Goal: Find specific page/section: Find specific page/section

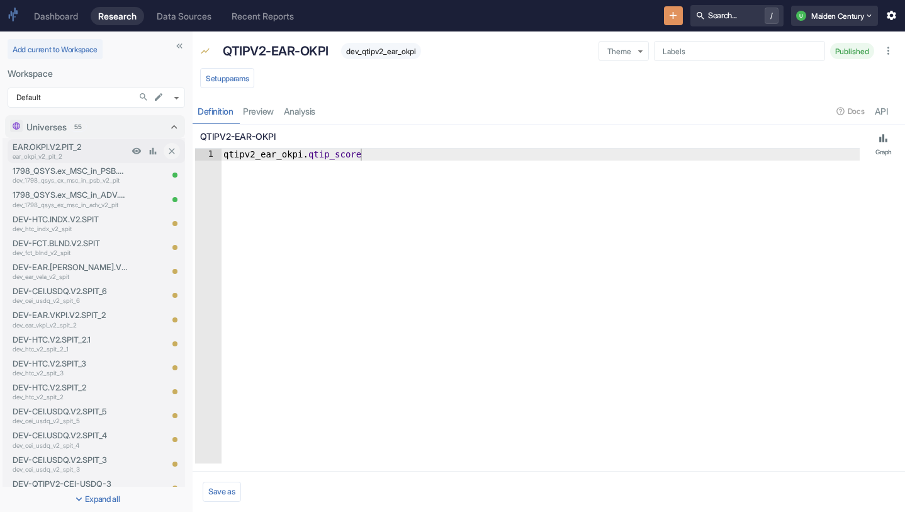
click at [83, 146] on p "EAR.OKPI.V2.PIT_2" at bounding box center [71, 147] width 116 height 12
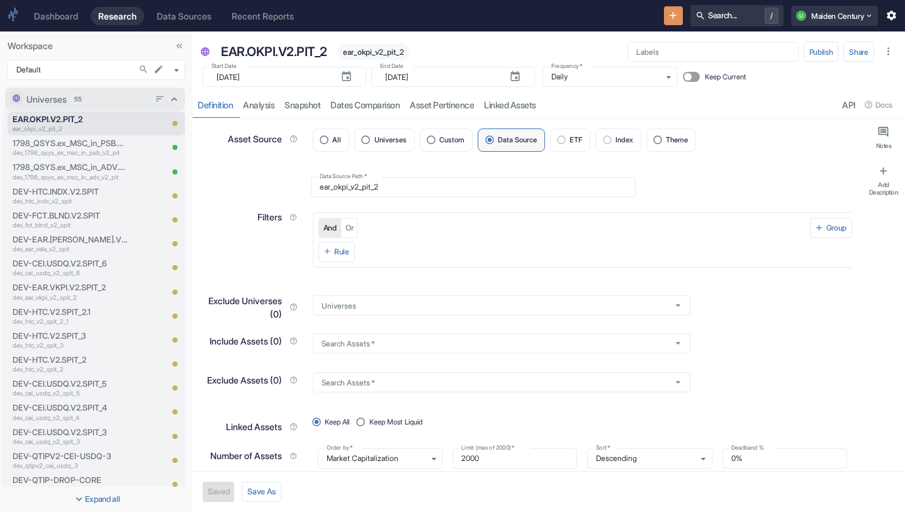
click at [118, 100] on div "Universes 55" at bounding box center [87, 99] width 123 height 13
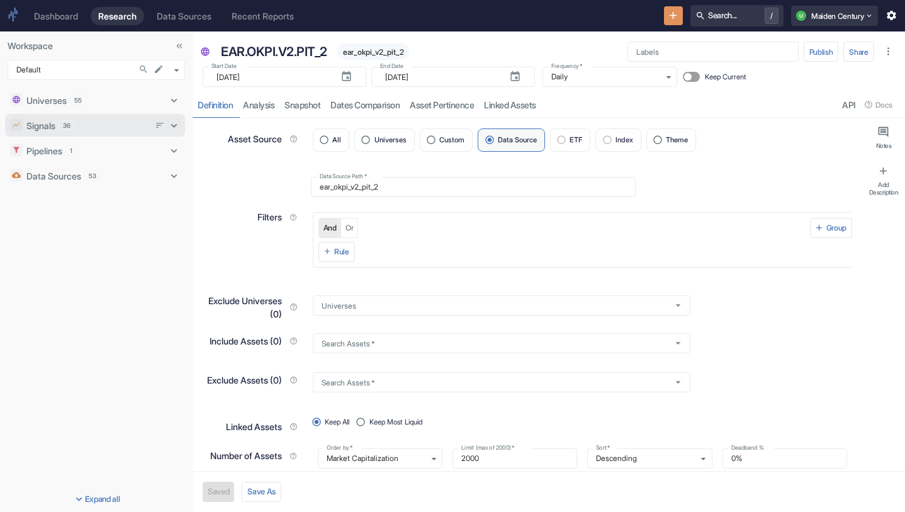
click at [97, 123] on div "Signals 36" at bounding box center [87, 125] width 123 height 13
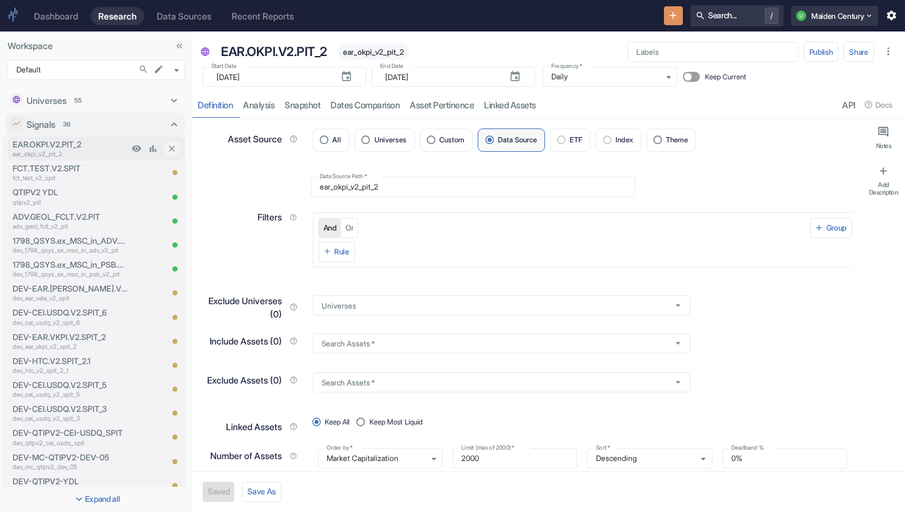
click at [94, 147] on p "EAR.OKPI.V2.PIT_2" at bounding box center [71, 144] width 116 height 12
type textarea "x"
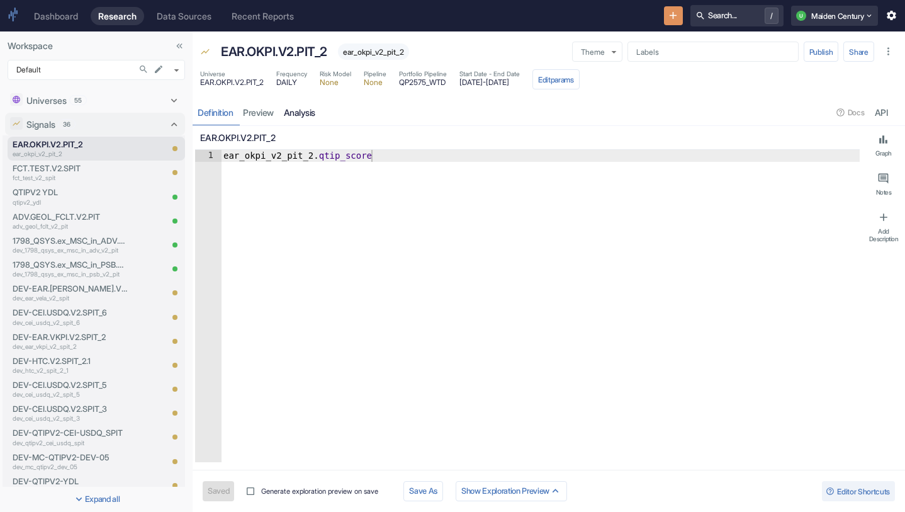
type textarea "x"
click at [291, 112] on link "analysis" at bounding box center [300, 112] width 42 height 26
